Goal: Task Accomplishment & Management: Manage account settings

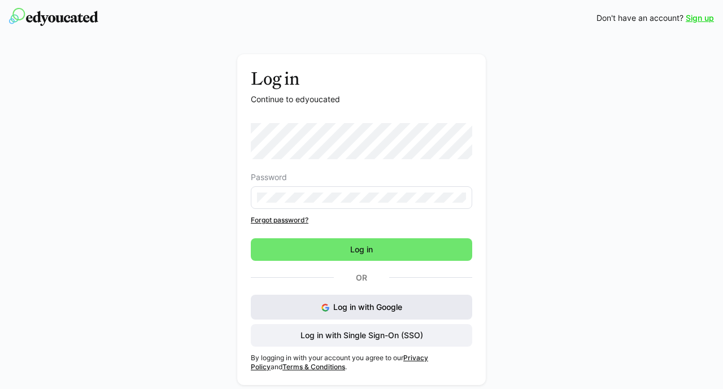
click at [438, 300] on button "Log in with Google" at bounding box center [361, 307] width 221 height 25
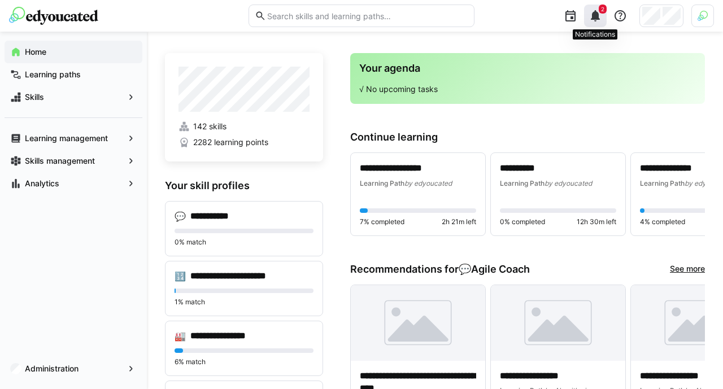
click at [594, 23] on eds-icon at bounding box center [596, 16] width 14 height 14
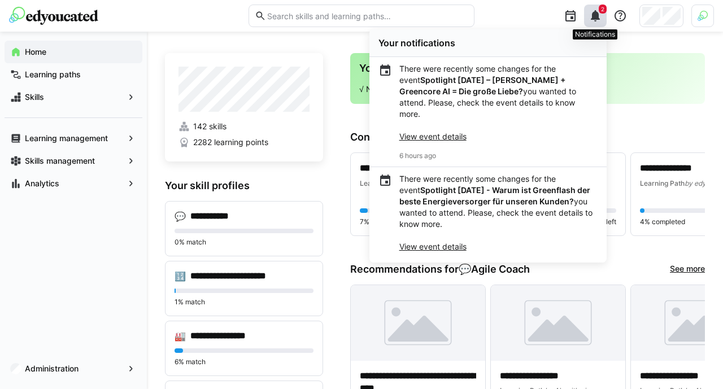
click at [594, 23] on eds-icon at bounding box center [596, 16] width 14 height 14
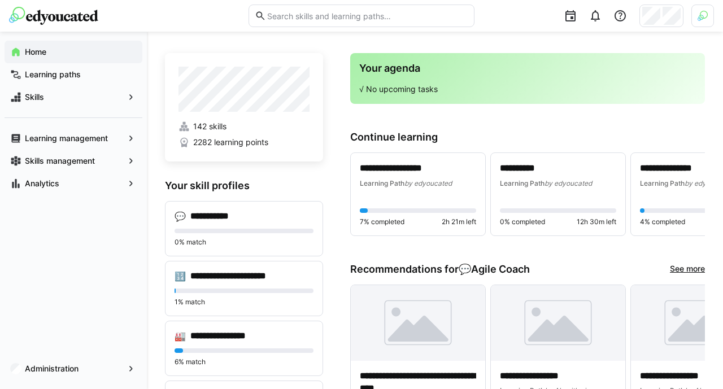
click at [701, 16] on img at bounding box center [703, 16] width 10 height 10
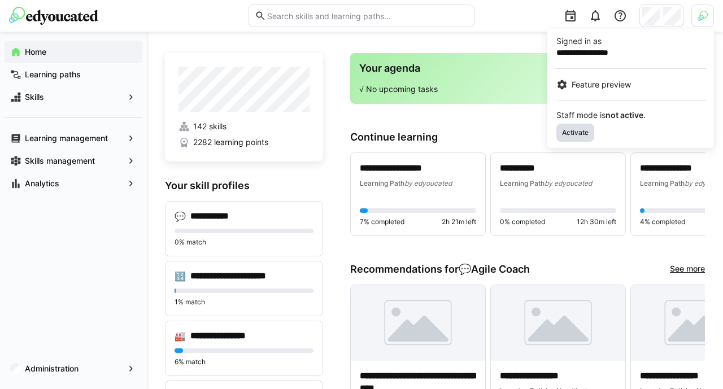
click at [583, 131] on span "Activate" at bounding box center [575, 132] width 29 height 9
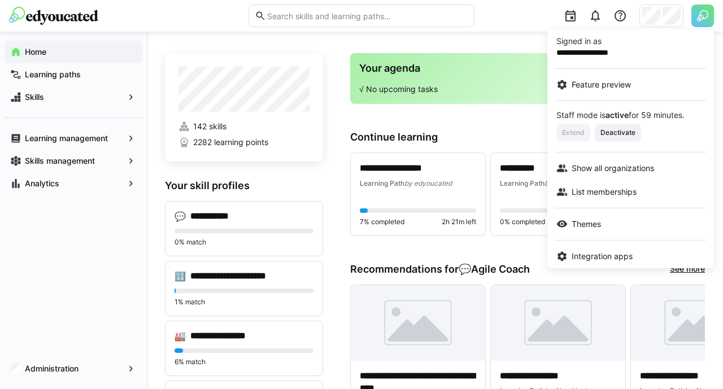
click at [125, 364] on div at bounding box center [361, 194] width 723 height 389
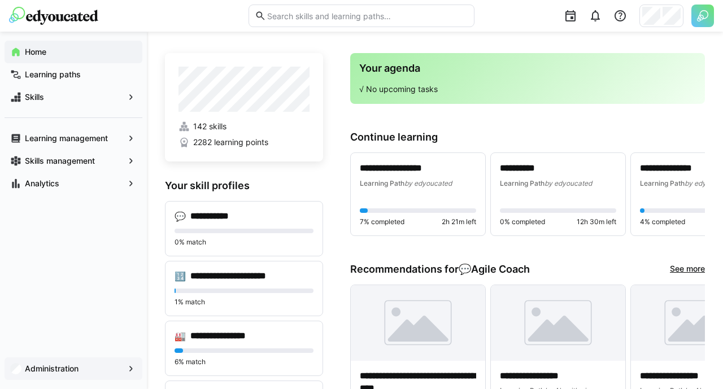
click at [107, 364] on span "Administration" at bounding box center [73, 368] width 101 height 11
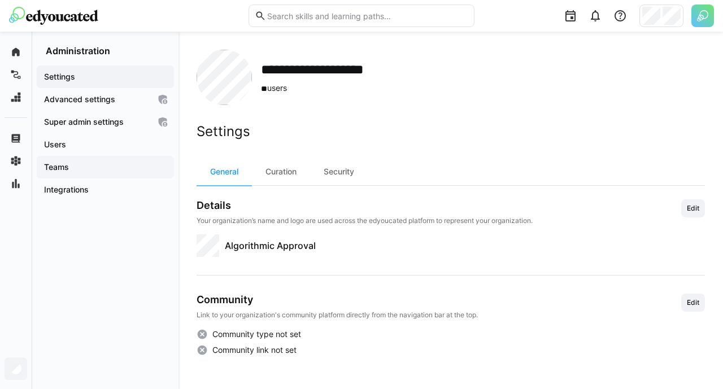
click at [123, 168] on span "Teams" at bounding box center [105, 167] width 126 height 11
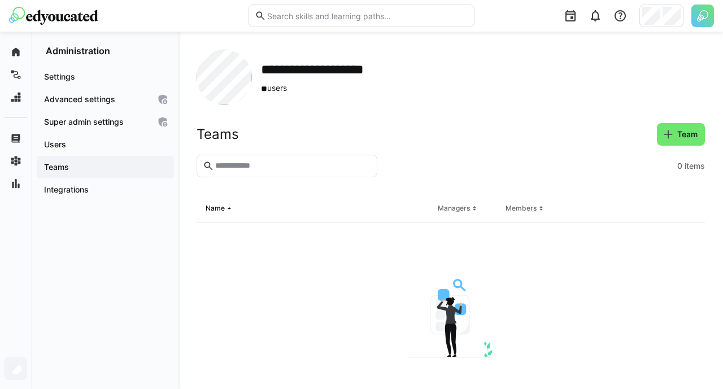
click at [668, 147] on header "Teams Team" at bounding box center [451, 139] width 508 height 32
click at [677, 134] on span "Team" at bounding box center [688, 134] width 24 height 11
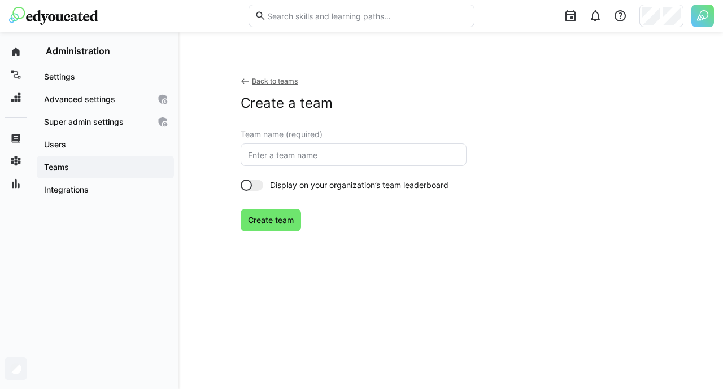
click at [439, 158] on eds-input at bounding box center [354, 155] width 226 height 23
click at [439, 158] on input "text" at bounding box center [354, 155] width 214 height 10
type input "Team"
click at [285, 220] on span "Create team" at bounding box center [270, 220] width 49 height 11
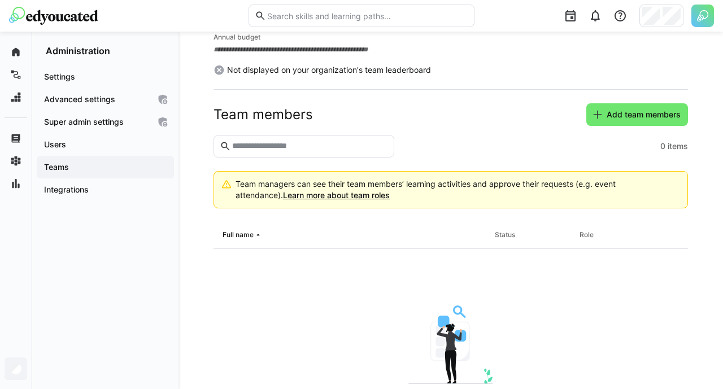
scroll to position [210, 0]
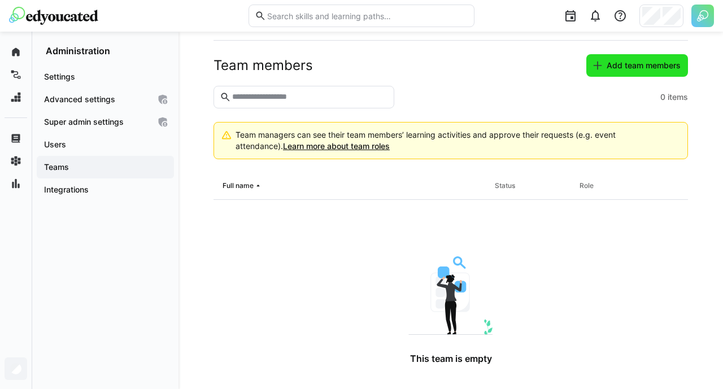
click at [606, 63] on span "Add team members" at bounding box center [643, 65] width 77 height 11
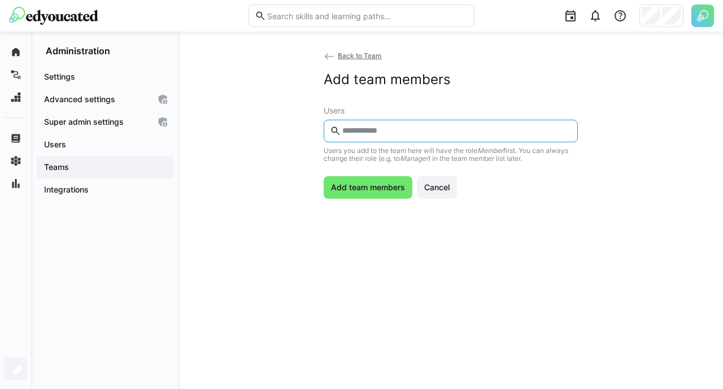
click at [404, 136] on input "text" at bounding box center [456, 131] width 231 height 10
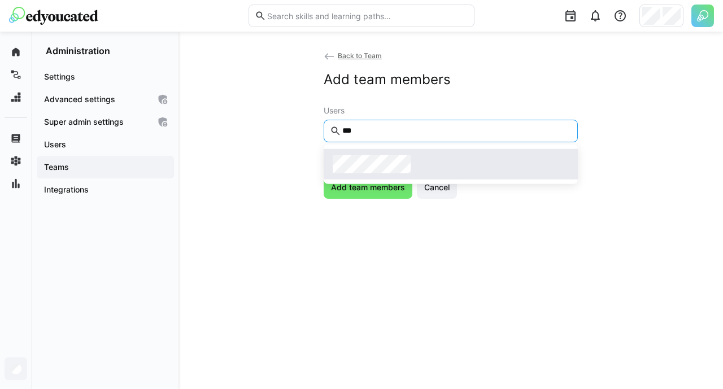
type input "***"
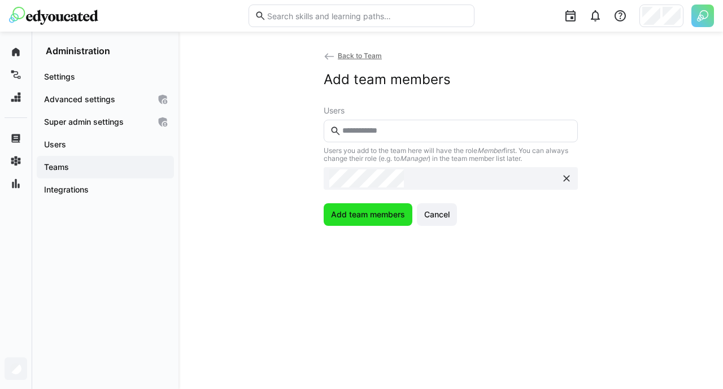
click at [375, 208] on span "Add team members" at bounding box center [368, 214] width 89 height 23
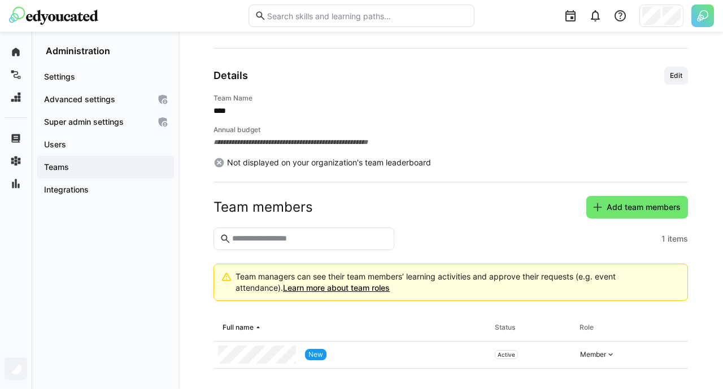
scroll to position [97, 0]
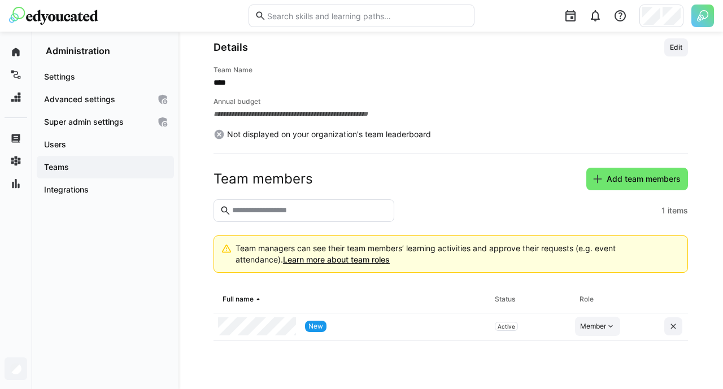
click at [589, 327] on div "Member" at bounding box center [593, 326] width 26 height 9
click at [595, 357] on div "Manager" at bounding box center [598, 352] width 33 height 11
click at [536, 211] on div at bounding box center [528, 210] width 258 height 23
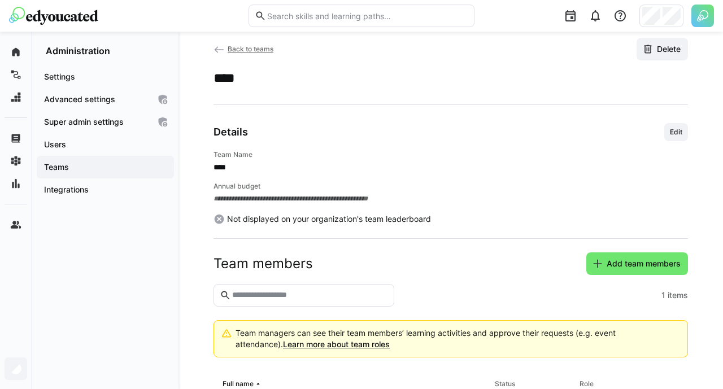
scroll to position [0, 0]
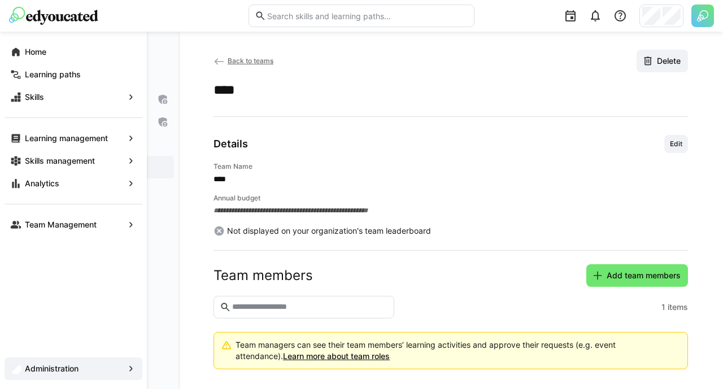
click at [21, 224] on eds-icon at bounding box center [15, 224] width 11 height 11
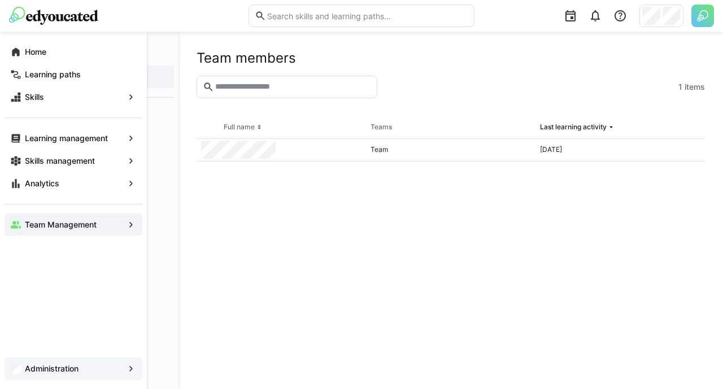
click at [0, 0] on app-navigation-label "Administration" at bounding box center [0, 0] width 0 height 0
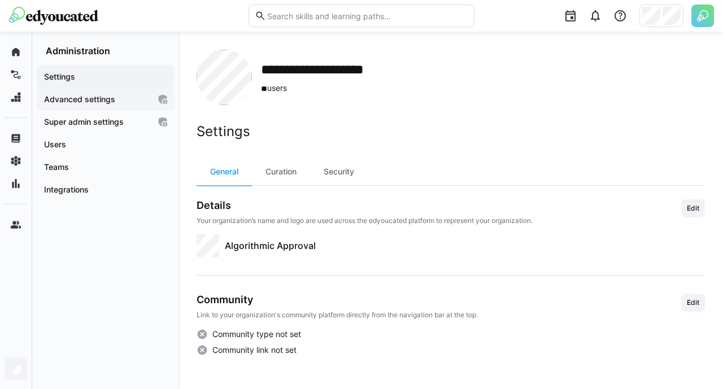
click at [142, 101] on span "Advanced settings" at bounding box center [95, 99] width 107 height 11
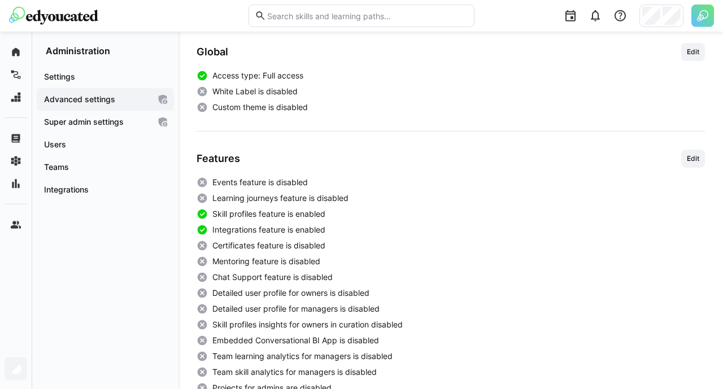
scroll to position [153, 0]
click at [694, 154] on span "Edit" at bounding box center [693, 158] width 24 height 18
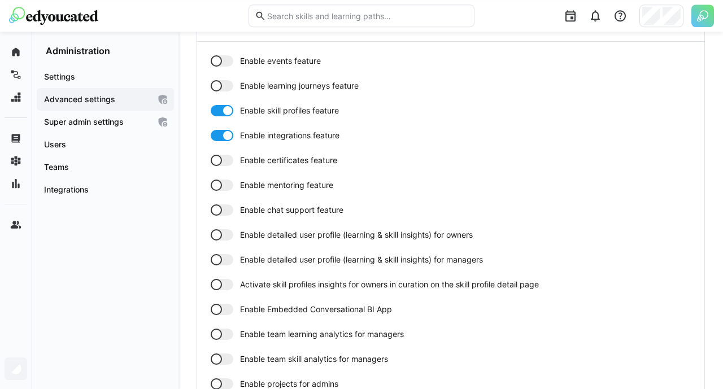
scroll to position [458, 0]
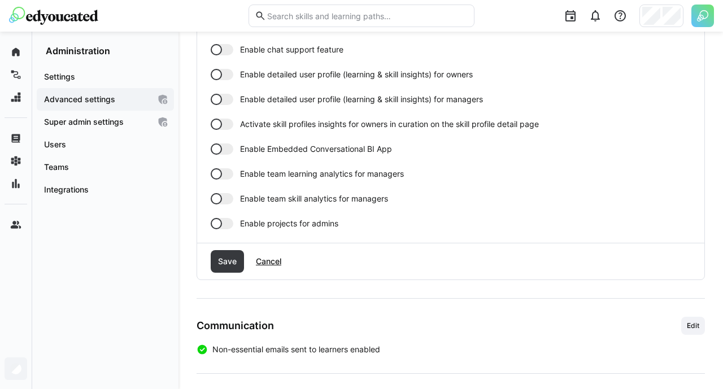
click at [232, 199] on div at bounding box center [222, 198] width 23 height 11
click at [236, 266] on span "Save" at bounding box center [227, 261] width 22 height 11
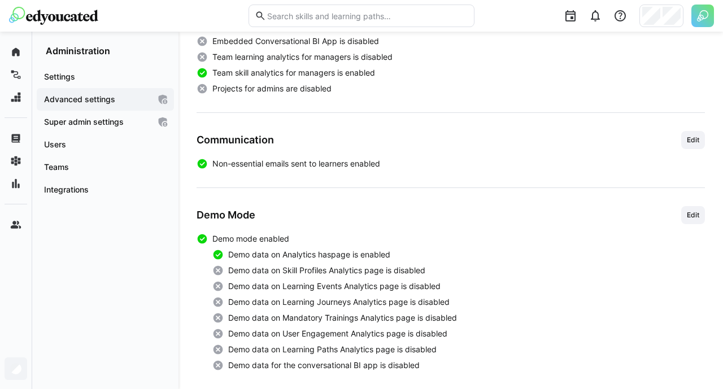
scroll to position [451, 0]
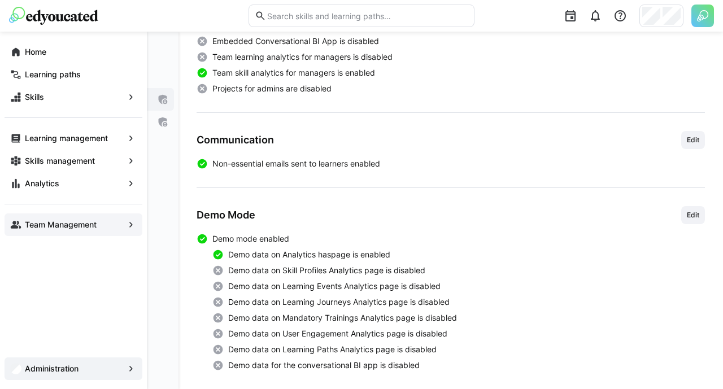
click at [24, 219] on div "Team Management" at bounding box center [74, 225] width 138 height 23
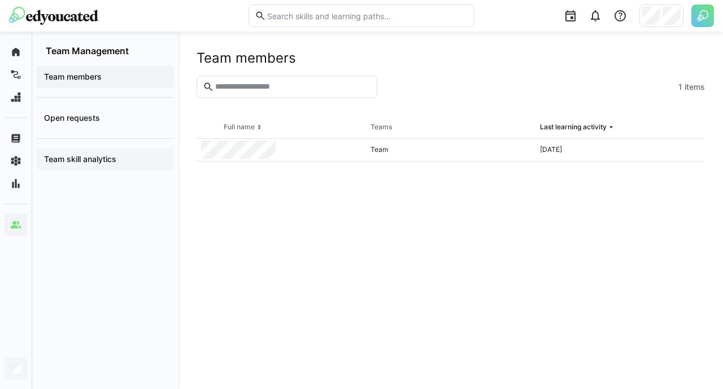
click at [126, 154] on span "Team skill analytics" at bounding box center [105, 159] width 126 height 11
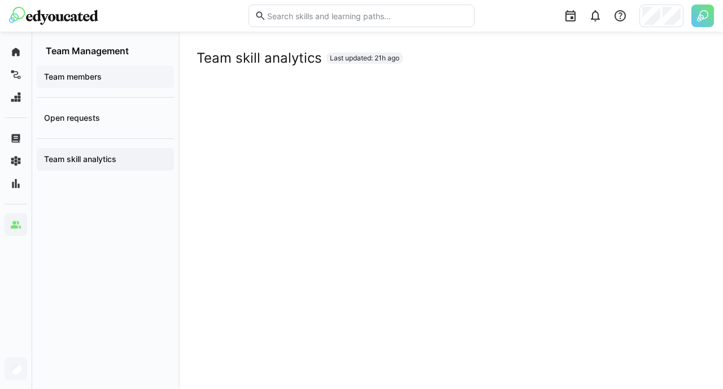
click at [0, 0] on app-navigation-label "Team members" at bounding box center [0, 0] width 0 height 0
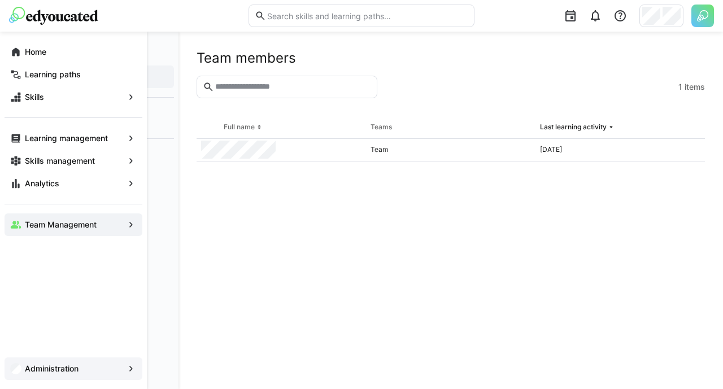
click at [23, 52] on span "Home" at bounding box center [80, 51] width 114 height 11
